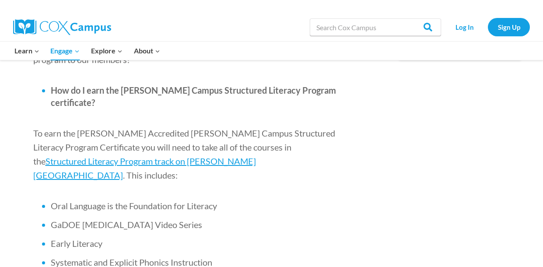
scroll to position [535, 0]
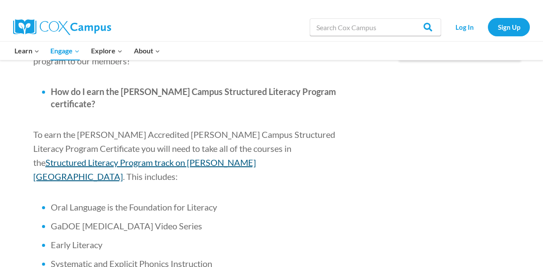
click at [256, 157] on span "Structured Literacy Program track on [PERSON_NAME][GEOGRAPHIC_DATA]" at bounding box center [144, 169] width 223 height 24
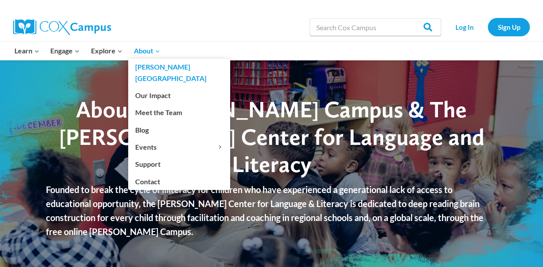
click at [157, 51] on icon "Expand" at bounding box center [157, 51] width 6 height 6
click at [157, 52] on icon "Expand" at bounding box center [157, 51] width 6 height 6
click at [144, 51] on span "About Expand" at bounding box center [147, 50] width 26 height 11
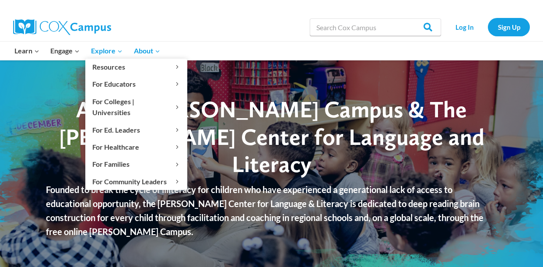
click at [119, 51] on icon "Expand" at bounding box center [120, 51] width 6 height 6
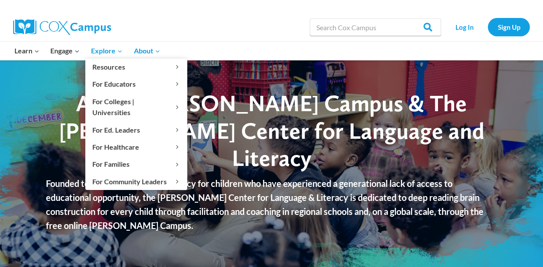
scroll to position [8, 0]
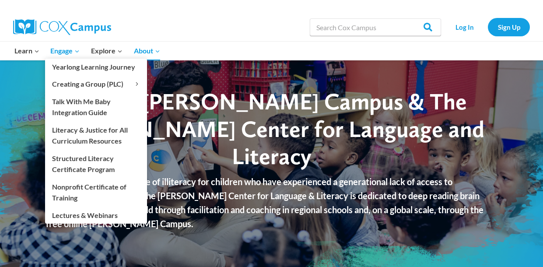
click at [80, 49] on icon "Expand" at bounding box center [77, 51] width 6 height 6
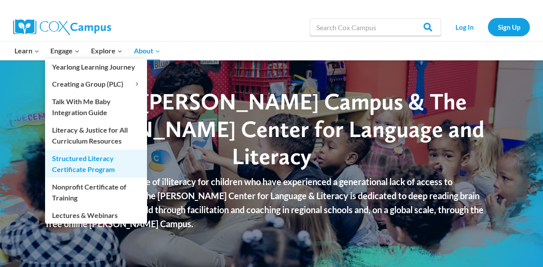
click at [91, 171] on link "Structured Literacy Certificate Program" at bounding box center [96, 164] width 102 height 28
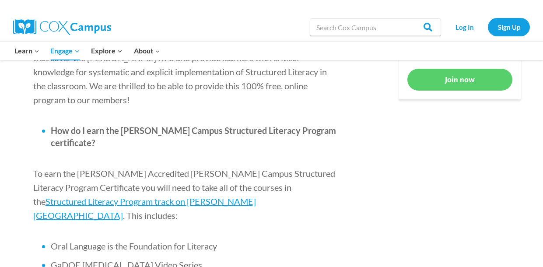
scroll to position [499, 0]
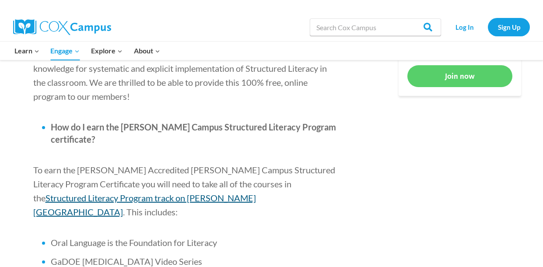
click at [256, 192] on span "Structured Literacy Program track on [PERSON_NAME][GEOGRAPHIC_DATA]" at bounding box center [144, 204] width 223 height 24
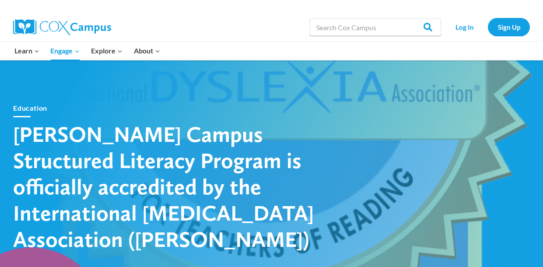
scroll to position [0, 0]
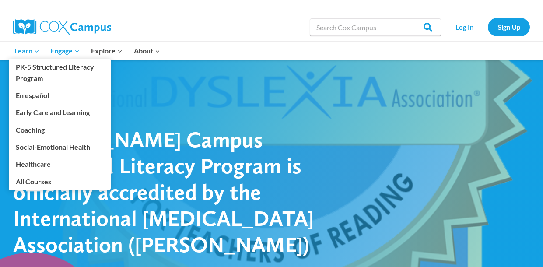
click at [36, 51] on icon "Expand" at bounding box center [37, 51] width 6 height 6
click at [84, 113] on link "Early Care and Learning" at bounding box center [60, 112] width 102 height 17
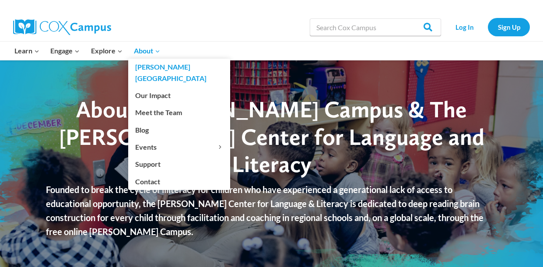
click at [155, 59] on link "[PERSON_NAME][GEOGRAPHIC_DATA]" at bounding box center [179, 73] width 102 height 28
click at [155, 52] on icon "Expand" at bounding box center [157, 51] width 6 height 6
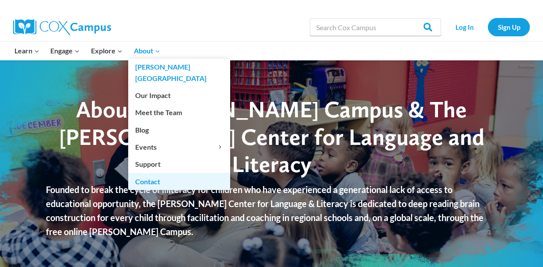
click at [157, 173] on link "Contact" at bounding box center [179, 181] width 102 height 17
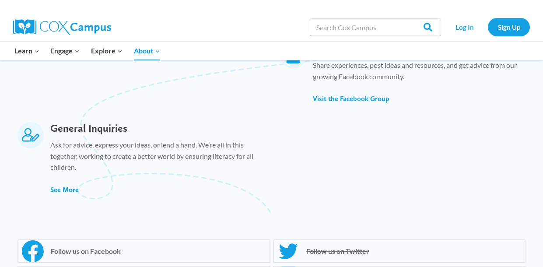
scroll to position [582, 0]
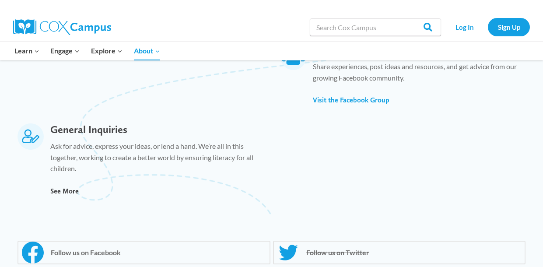
click at [68, 190] on span "See More" at bounding box center [64, 191] width 28 height 8
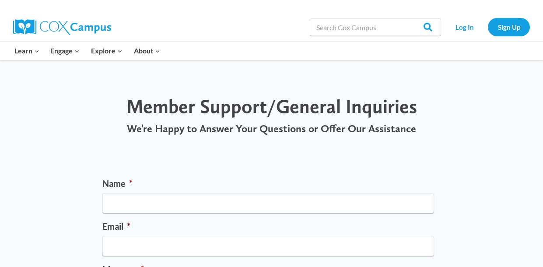
click at [168, 183] on label "Name *" at bounding box center [268, 183] width 332 height 11
click at [168, 193] on input "Name *" at bounding box center [268, 203] width 332 height 20
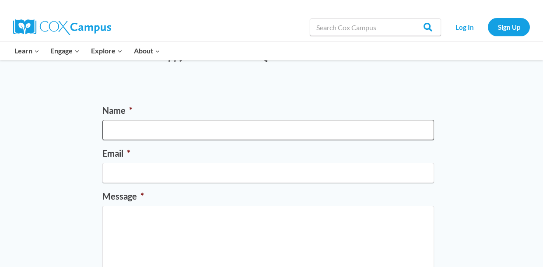
scroll to position [72, 0]
type input "Bertha B Lawrence"
type input "LAWRENCEBERTHA94@YAHOO.COM"
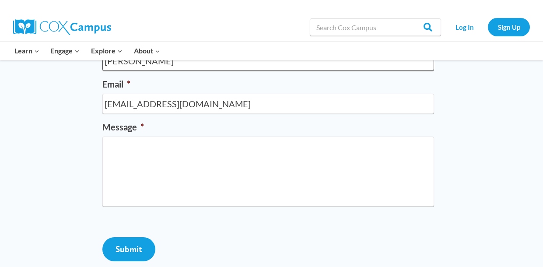
scroll to position [141, 0]
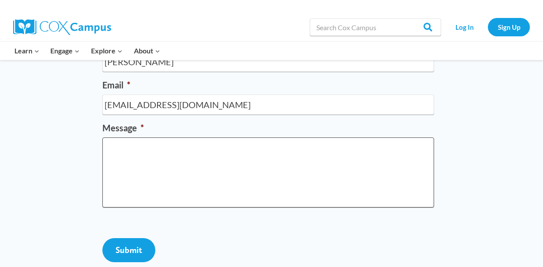
click at [121, 150] on textarea "Message *" at bounding box center [268, 172] width 332 height 70
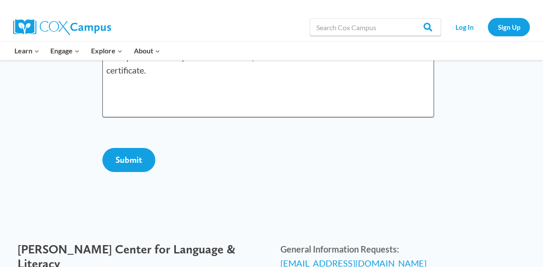
scroll to position [233, 0]
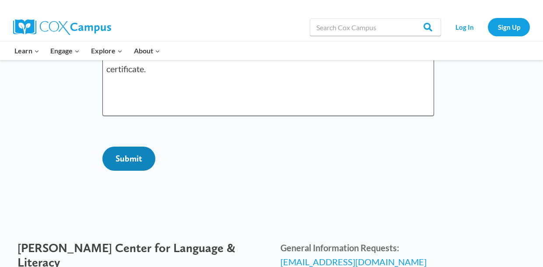
type textarea "I completed the Early Literature course, but the final assessment did not award…"
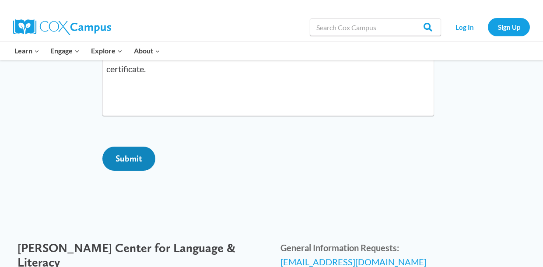
click at [130, 171] on input "Submit" at bounding box center [128, 159] width 53 height 24
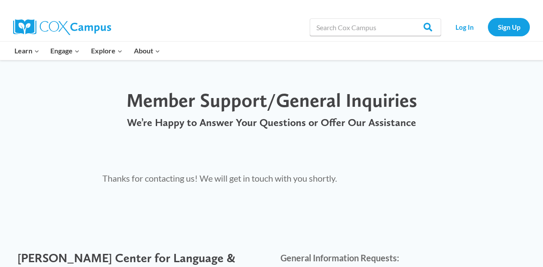
scroll to position [10, 0]
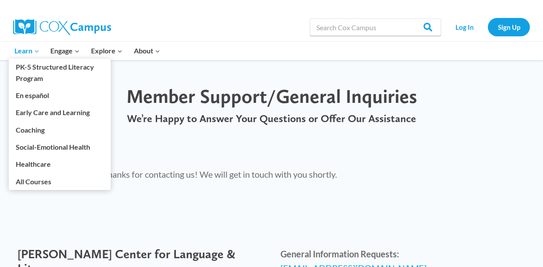
click at [35, 51] on icon "Primary Navigation" at bounding box center [36, 51] width 3 height 2
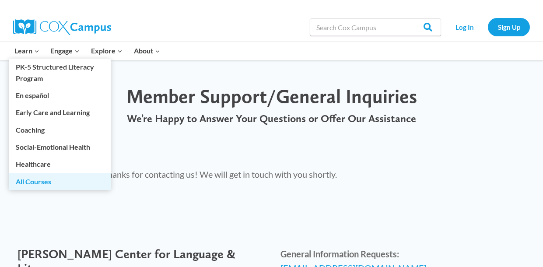
click at [26, 183] on link "All Courses" at bounding box center [60, 181] width 102 height 17
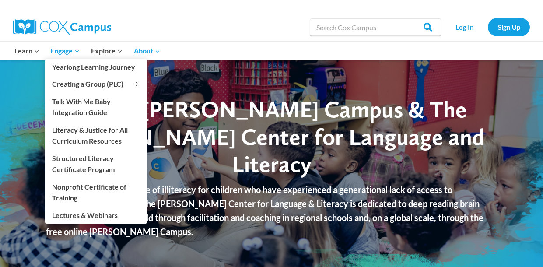
click at [74, 51] on icon "Expand" at bounding box center [77, 51] width 6 height 6
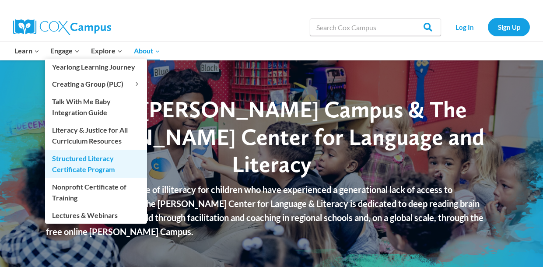
click at [103, 164] on link "Structured Literacy Certificate Program" at bounding box center [96, 164] width 102 height 28
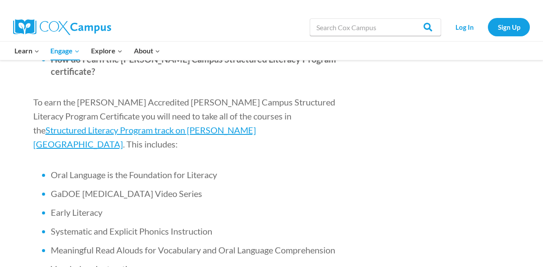
scroll to position [570, 0]
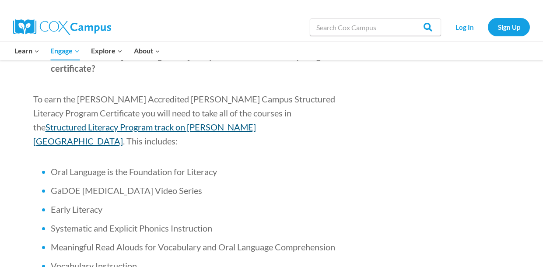
click at [256, 122] on span "Structured Literacy Program track on [PERSON_NAME][GEOGRAPHIC_DATA]" at bounding box center [144, 134] width 223 height 24
